Goal: Obtain resource: Obtain resource

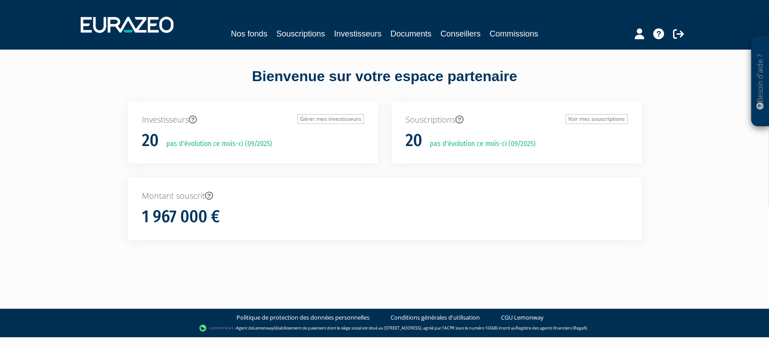
click at [304, 26] on div "Nos fonds Souscriptions Investisseurs Documents Conseillers Commissions" at bounding box center [384, 24] width 621 height 33
click at [300, 35] on link "Souscriptions" at bounding box center [300, 33] width 49 height 13
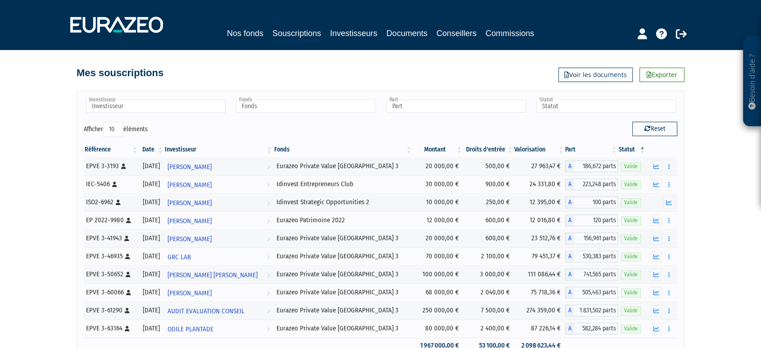
scroll to position [101, 0]
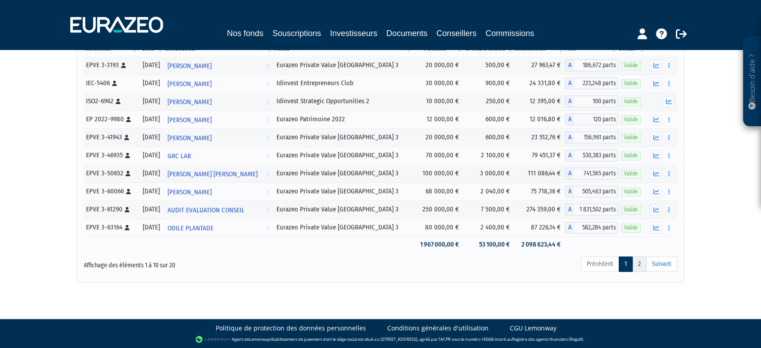
click at [637, 259] on link "2" at bounding box center [639, 263] width 14 height 15
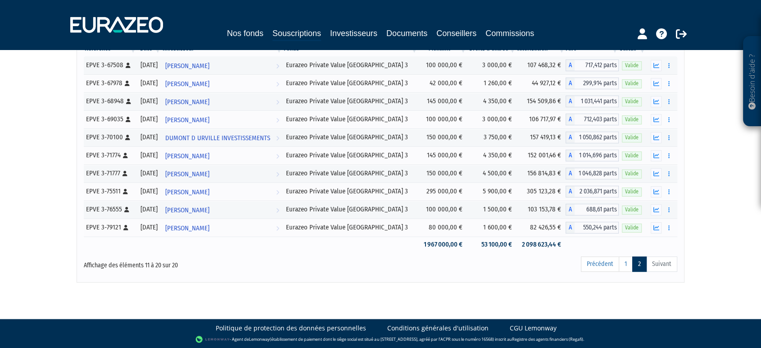
scroll to position [85, 0]
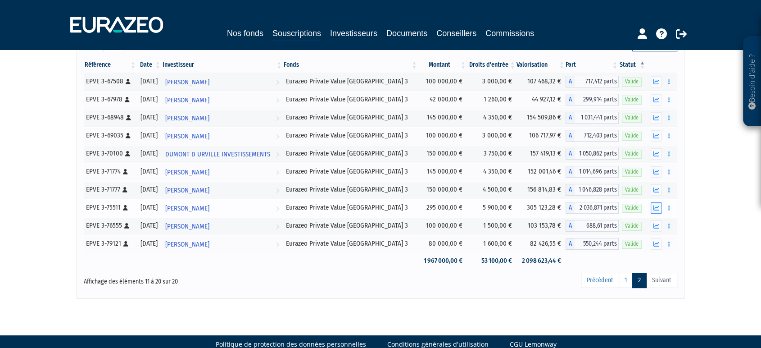
click at [658, 206] on icon "button" at bounding box center [656, 208] width 6 height 6
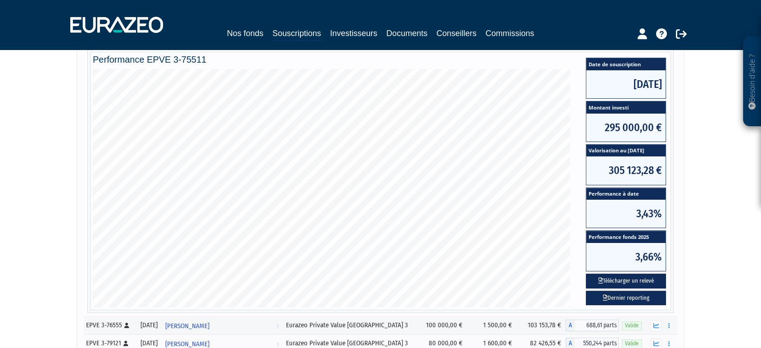
scroll to position [265, 0]
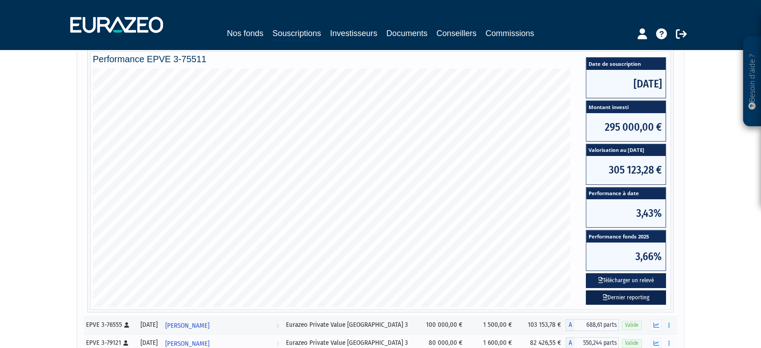
click at [626, 295] on link "Dernier reporting" at bounding box center [626, 297] width 80 height 15
click at [624, 280] on button "Télécharger un relevé" at bounding box center [626, 280] width 80 height 15
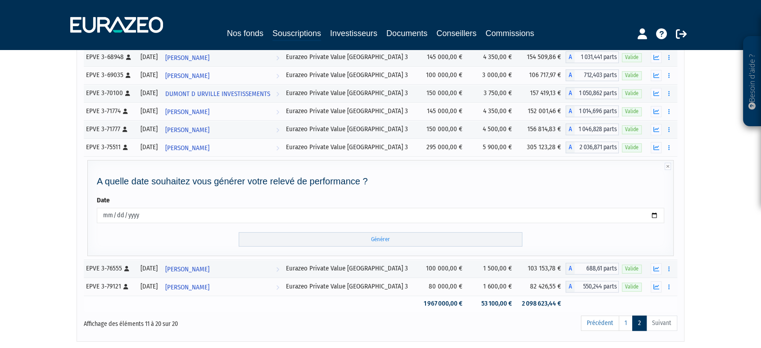
scroll to position [204, 0]
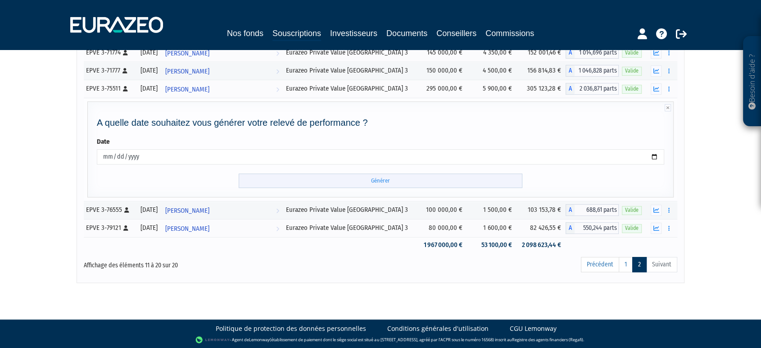
click at [387, 176] on input "Générer" at bounding box center [381, 180] width 284 height 15
